Goal: Find specific page/section: Find specific page/section

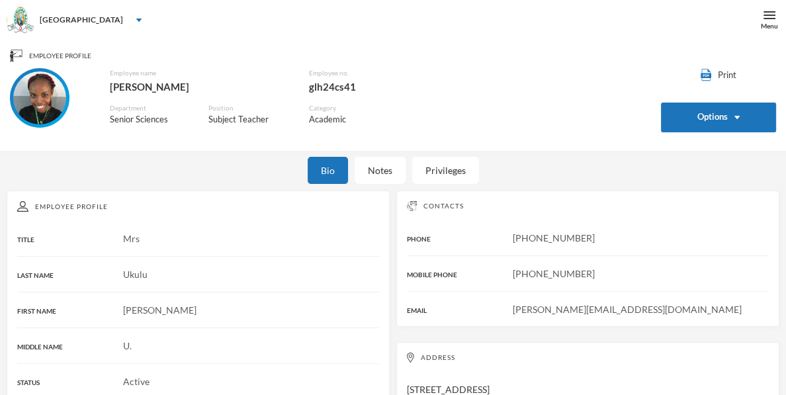
click at [562, 47] on div "Employee Profile Print Options Employee name [PERSON_NAME] Employee no. glh24cs…" at bounding box center [393, 95] width 786 height 111
click at [775, 9] on div "Menu" at bounding box center [769, 20] width 33 height 40
